Goal: Task Accomplishment & Management: Manage account settings

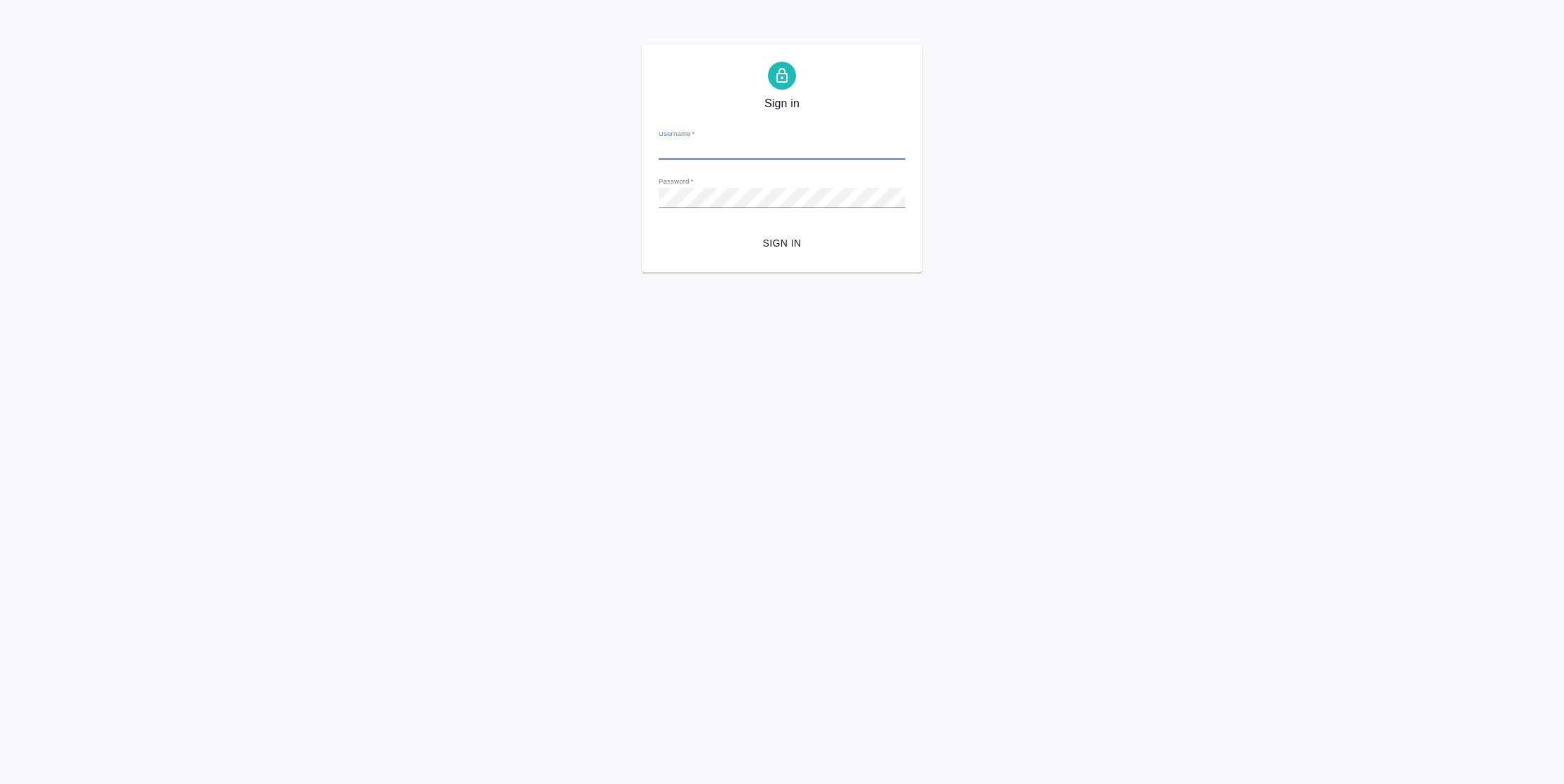
type input "[PERSON_NAME][EMAIL_ADDRESS][DOMAIN_NAME]"
click at [793, 252] on button "Sign in" at bounding box center [782, 244] width 246 height 26
